Goal: Task Accomplishment & Management: Manage account settings

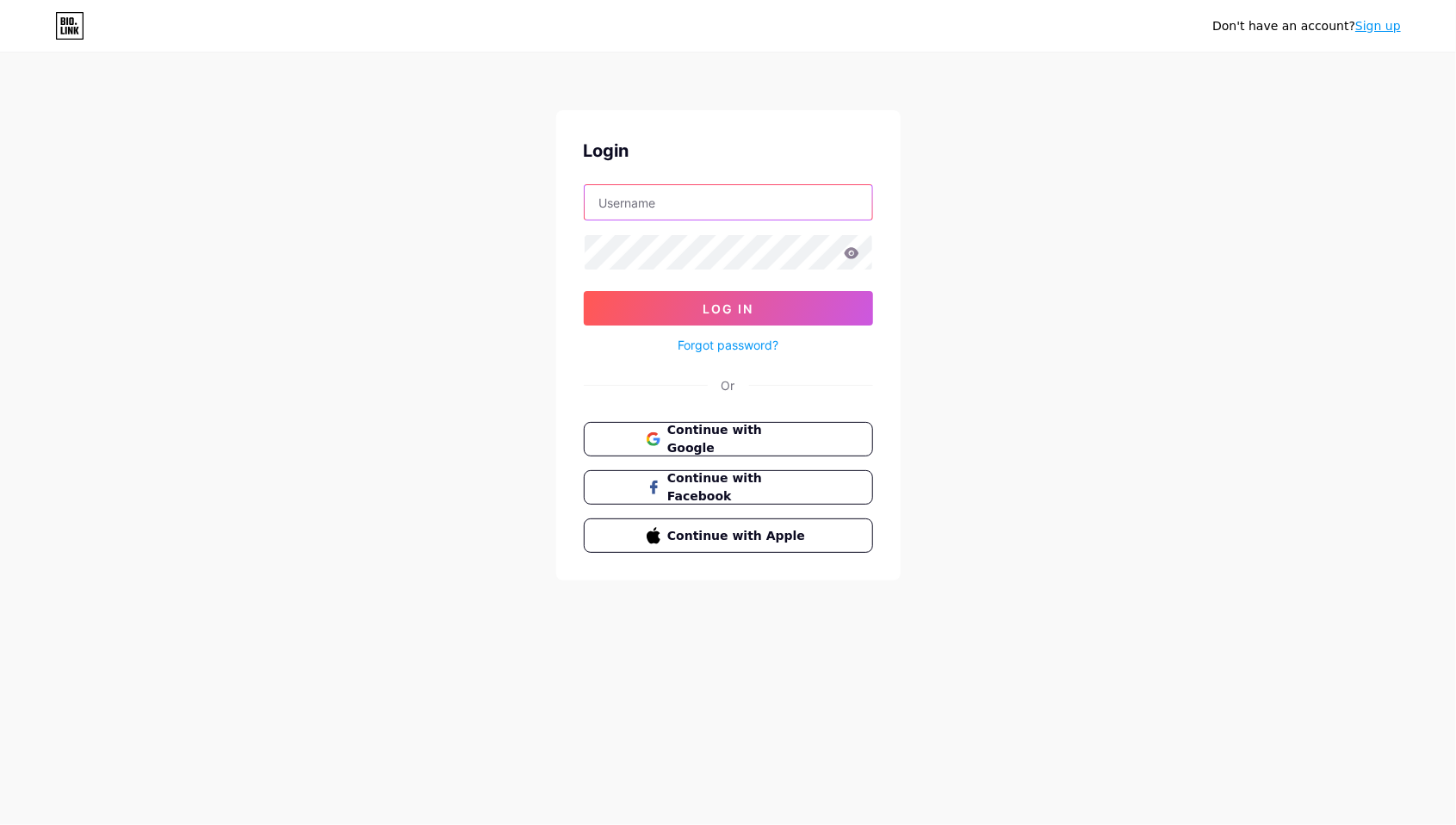
click at [729, 194] on input "text" at bounding box center [728, 202] width 288 height 34
paste input "[EMAIL_ADDRESS][DOMAIN_NAME]"
type input "[EMAIL_ADDRESS][DOMAIN_NAME]"
click at [715, 297] on button "Log In" at bounding box center [728, 308] width 289 height 34
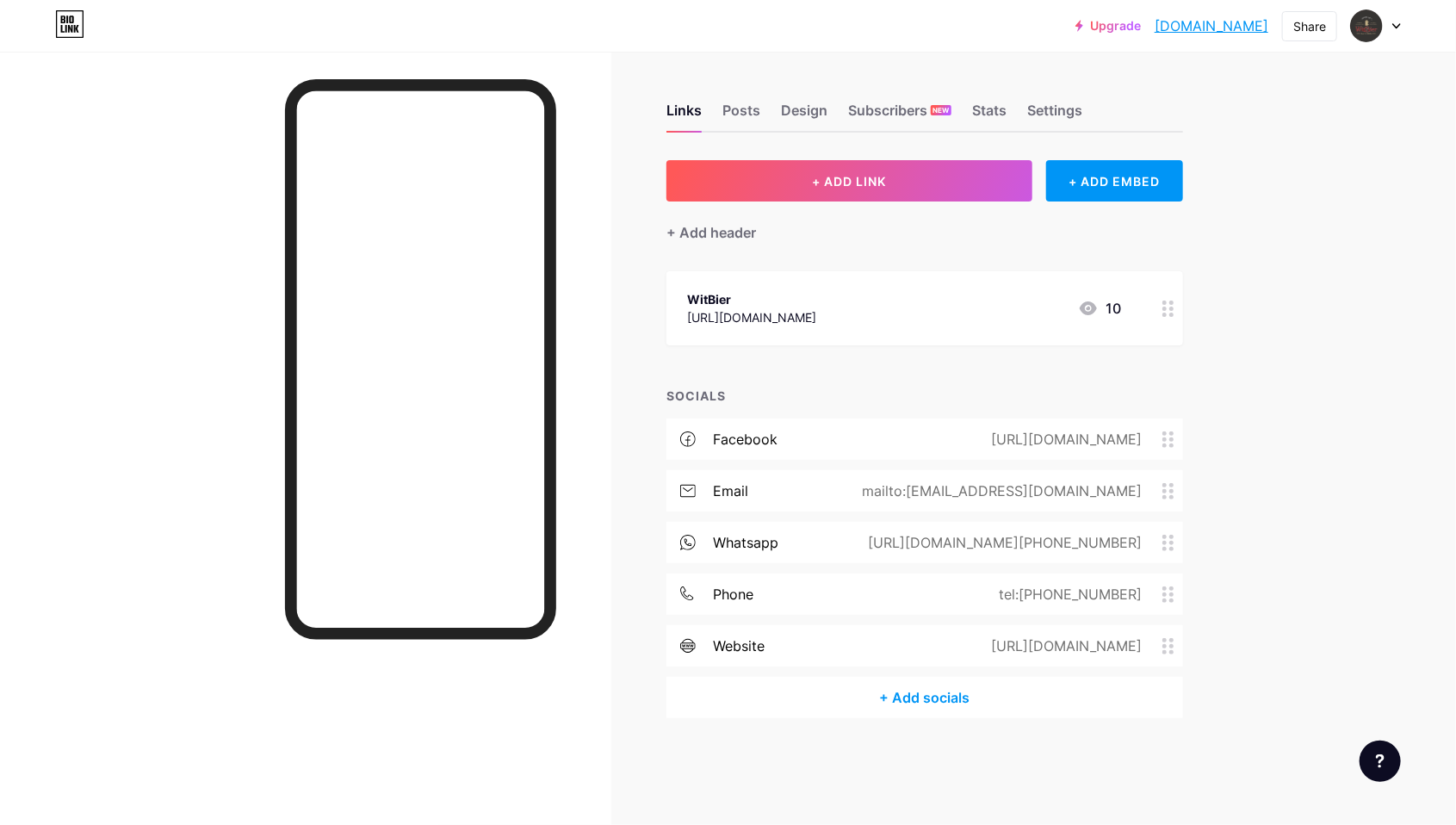
click at [1091, 123] on div "Links Posts Design Subscribers NEW Stats Settings" at bounding box center [925, 102] width 517 height 60
click at [996, 113] on div "Stats" at bounding box center [989, 115] width 34 height 31
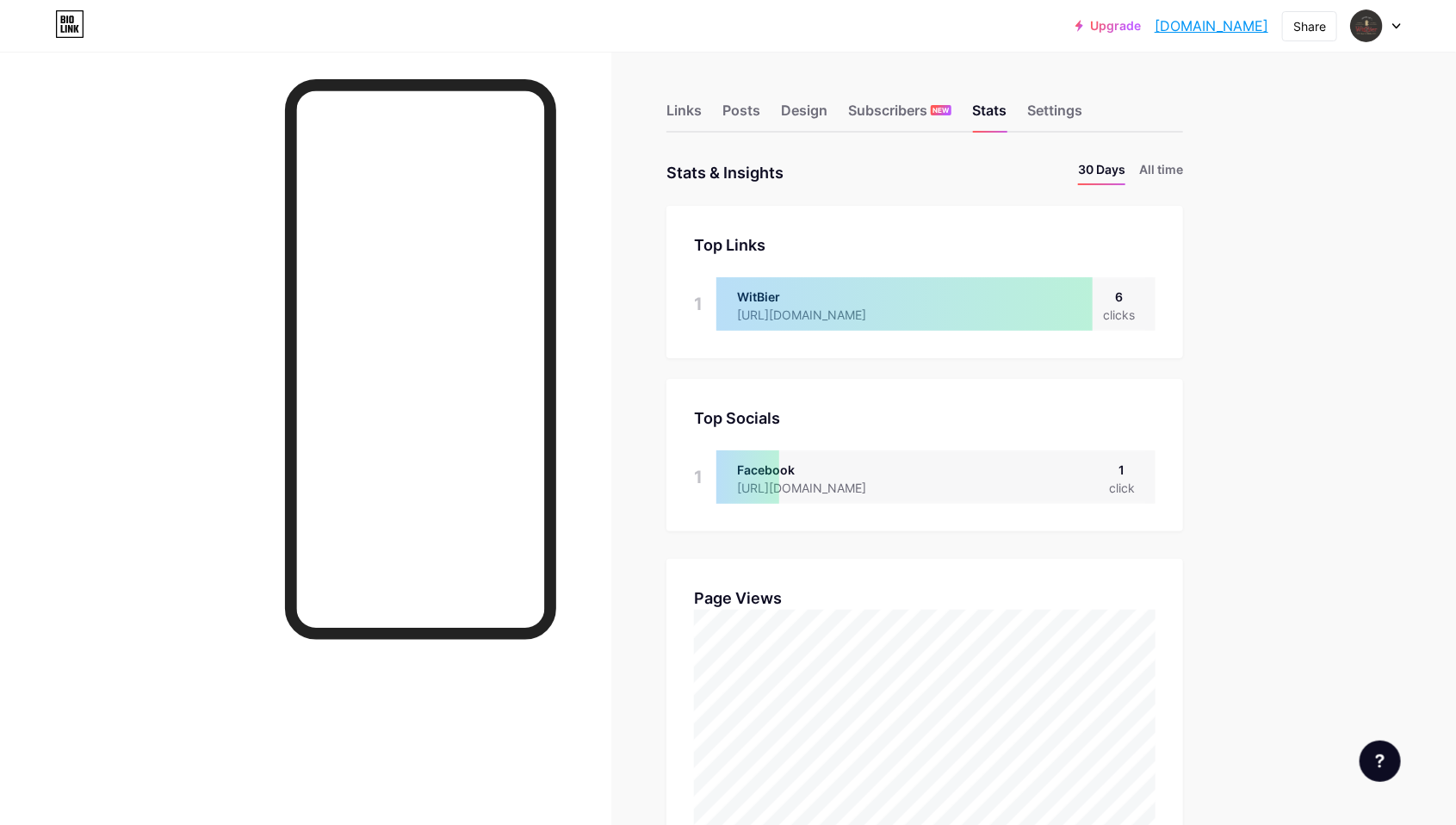
click at [875, 106] on div "Subscribers NEW" at bounding box center [899, 115] width 103 height 31
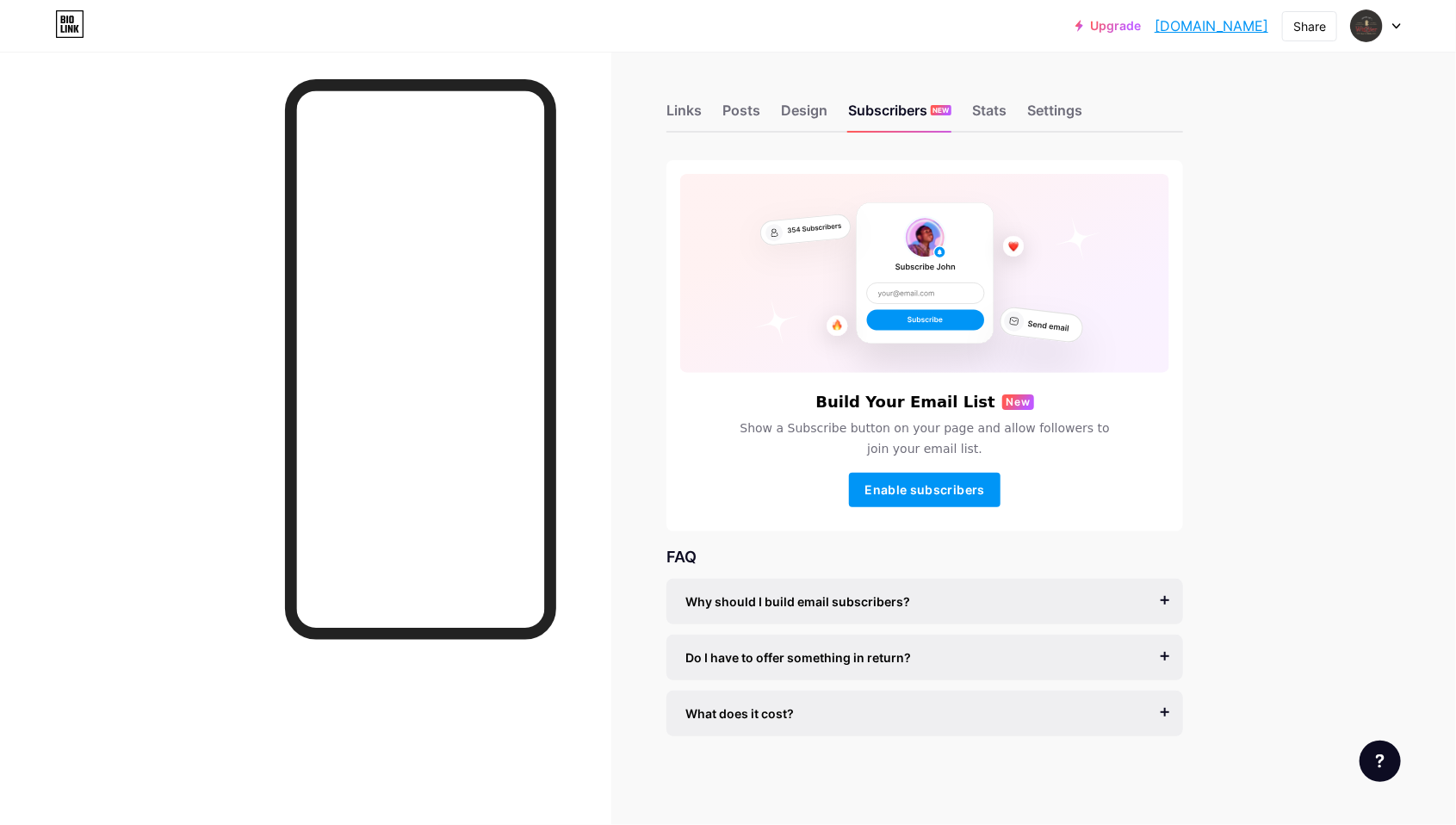
click at [814, 117] on div "Design" at bounding box center [804, 115] width 47 height 31
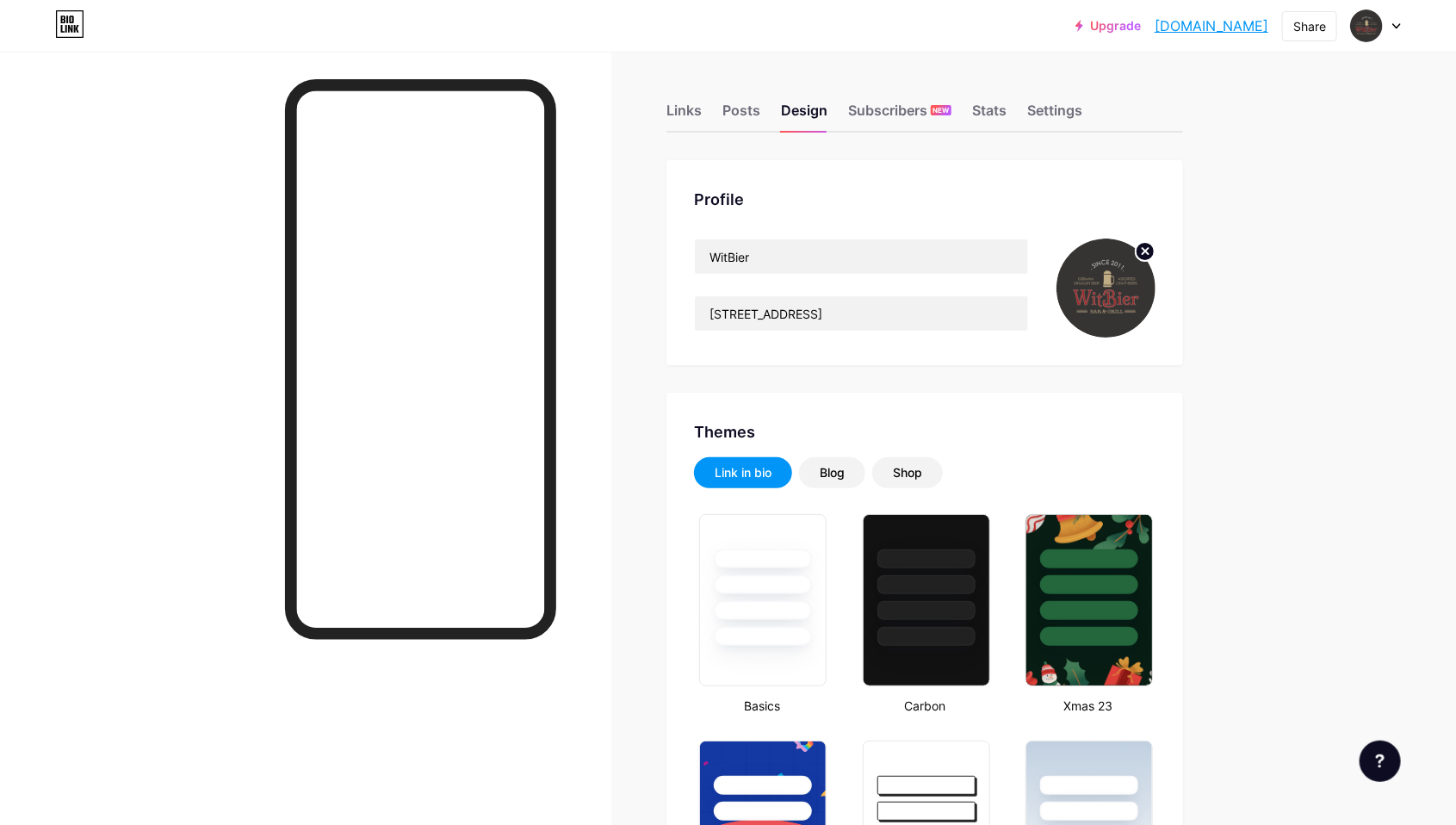
click at [686, 120] on div "Links" at bounding box center [684, 115] width 35 height 31
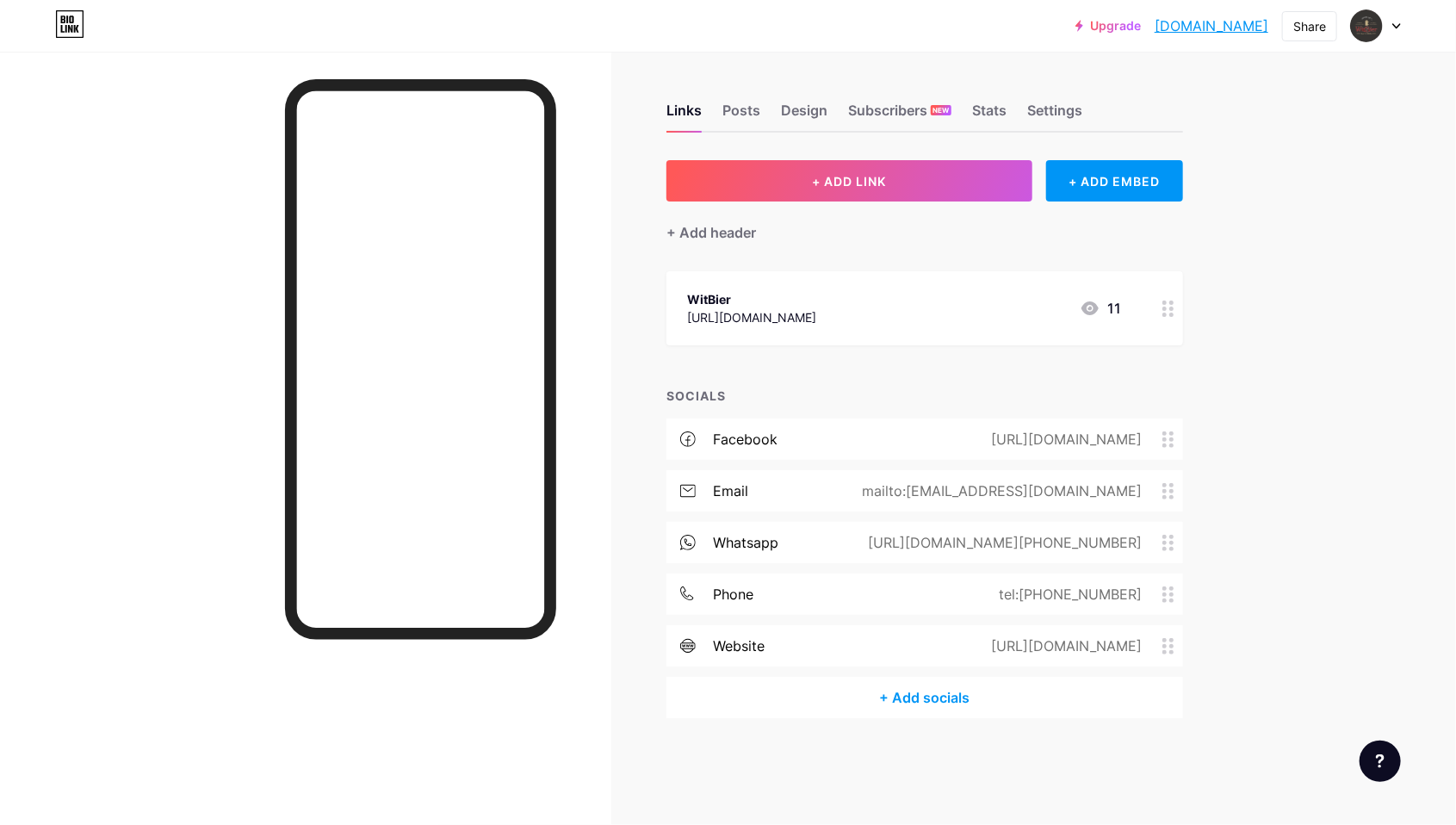
click at [728, 118] on div "Posts" at bounding box center [742, 115] width 38 height 31
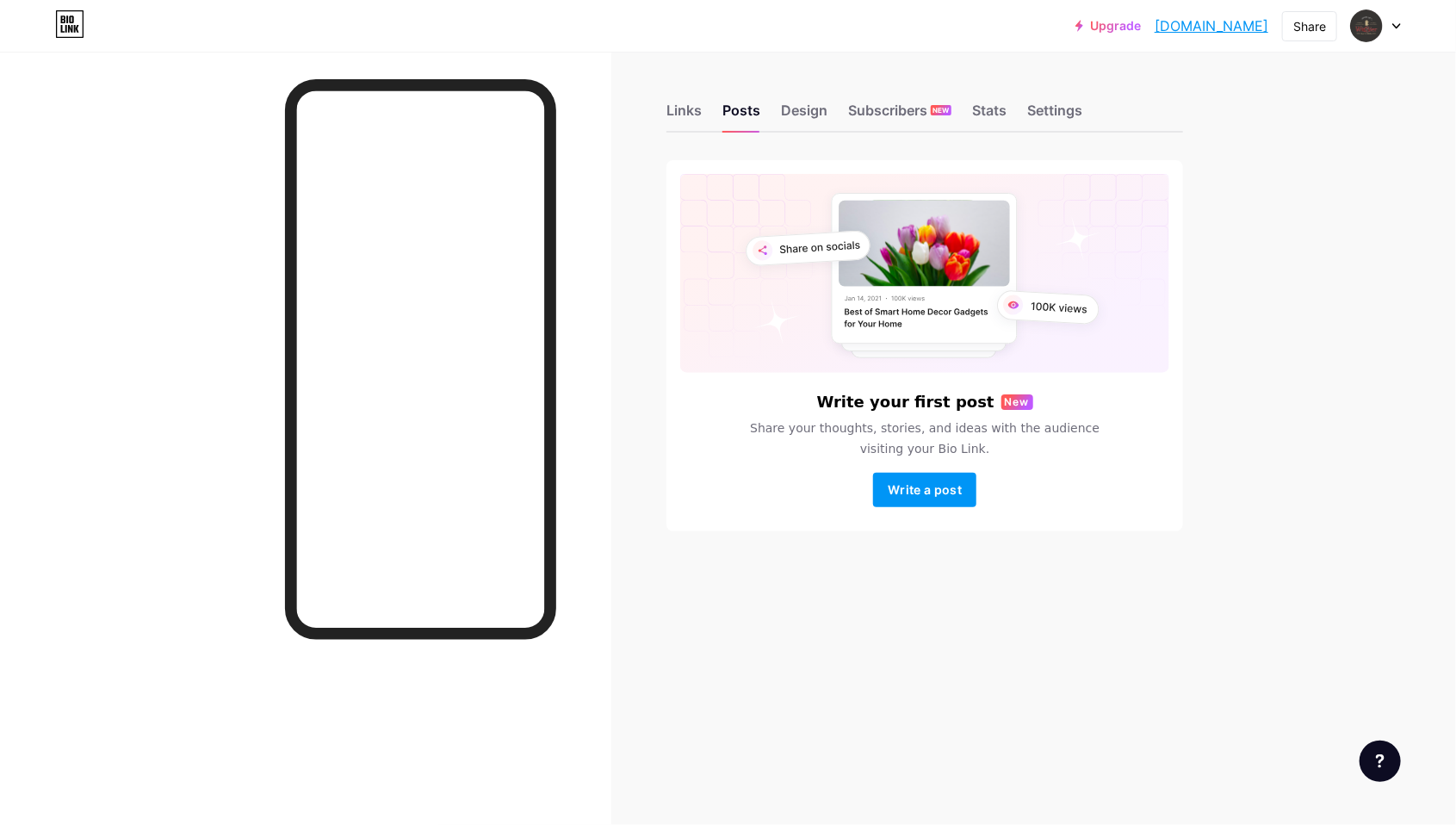
click at [793, 117] on div "Design" at bounding box center [804, 115] width 47 height 31
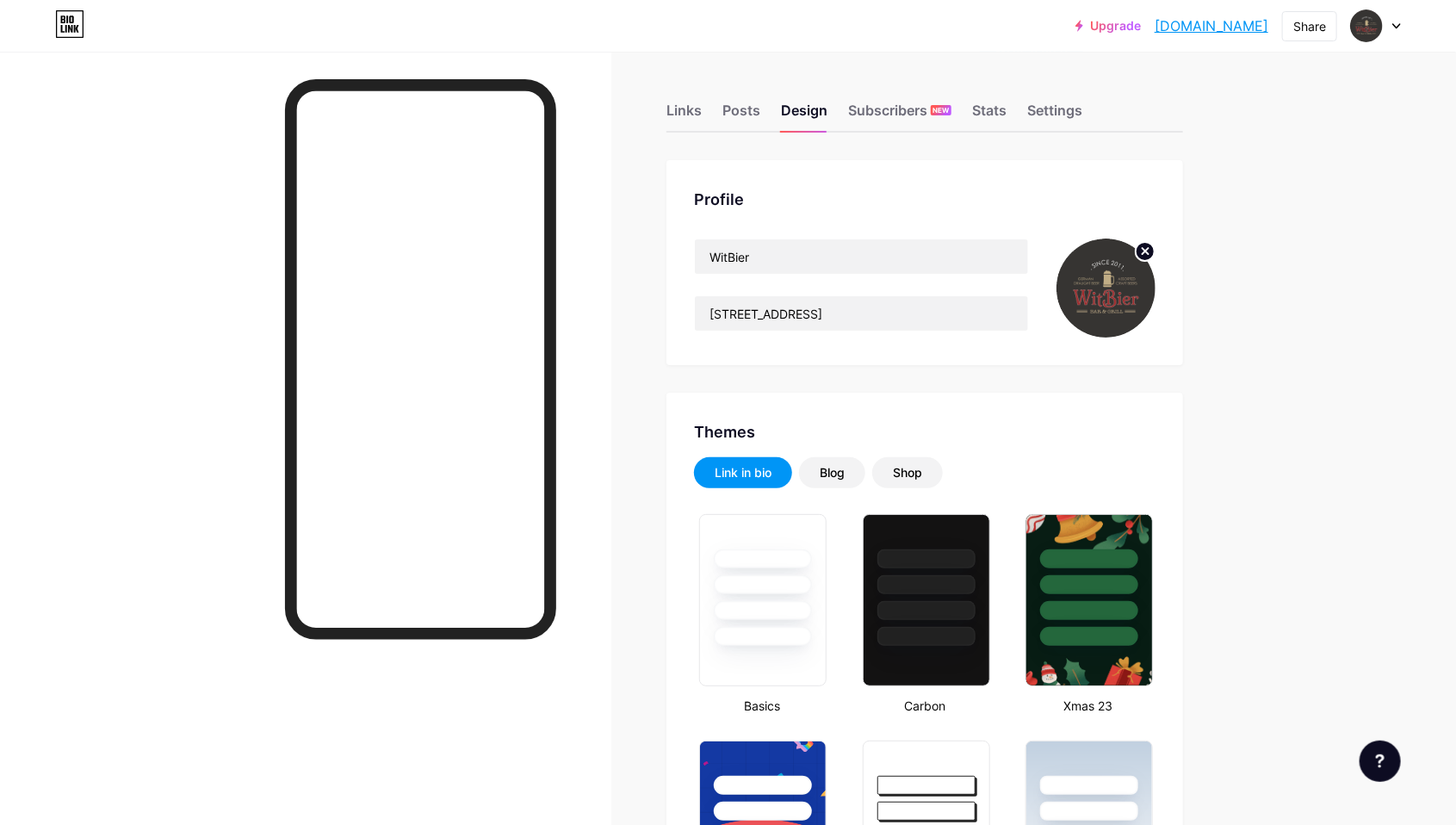
click at [882, 115] on div "Subscribers NEW" at bounding box center [899, 115] width 103 height 31
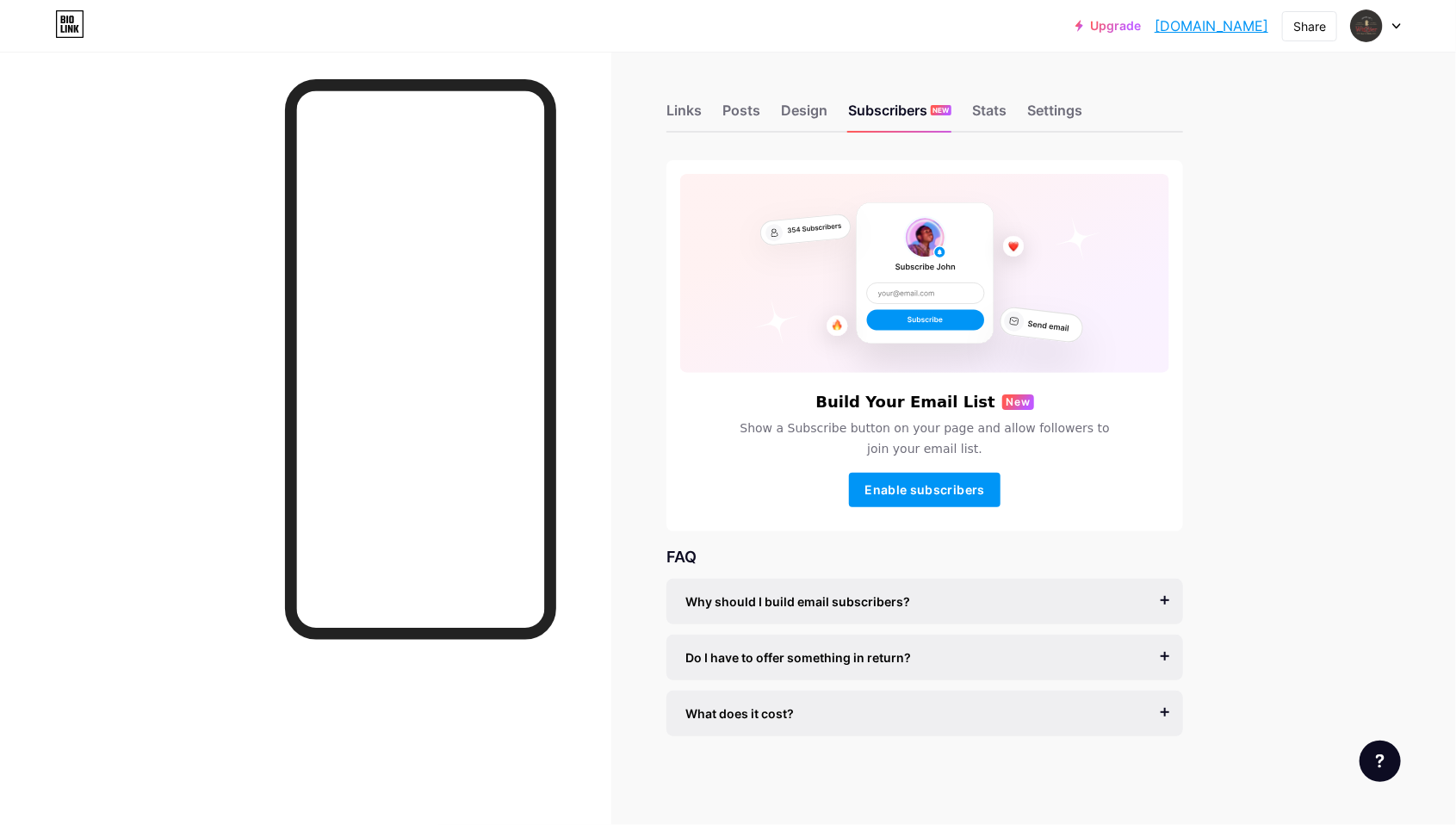
click at [997, 91] on div "Links Posts Design Subscribers NEW Stats Settings" at bounding box center [925, 102] width 517 height 60
click at [988, 125] on div "Stats" at bounding box center [989, 115] width 34 height 31
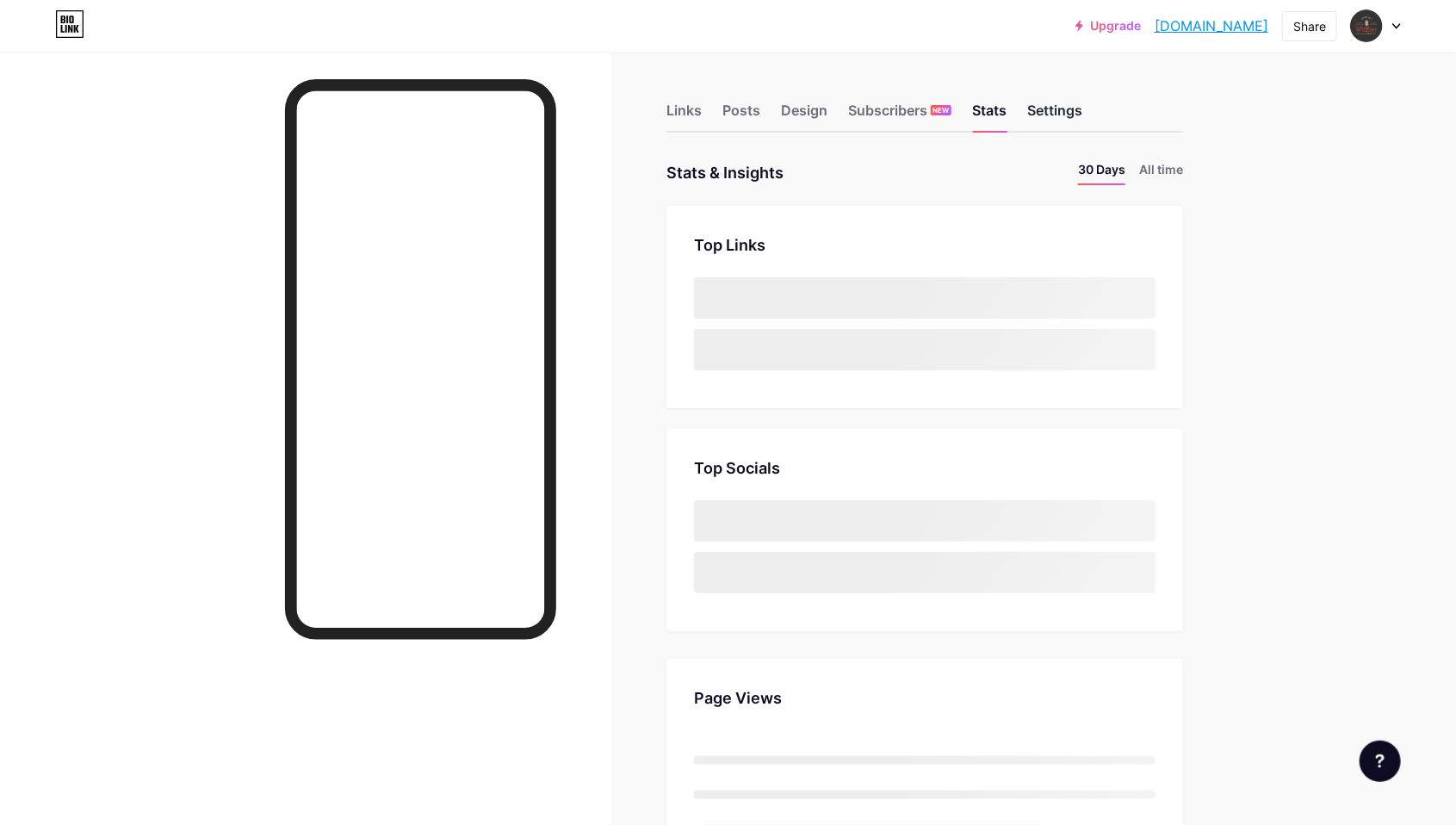
drag, startPoint x: 620, startPoint y: 270, endPoint x: 1036, endPoint y: 113, distance: 444.6
click at [1036, 113] on div "Settings" at bounding box center [1055, 115] width 55 height 31
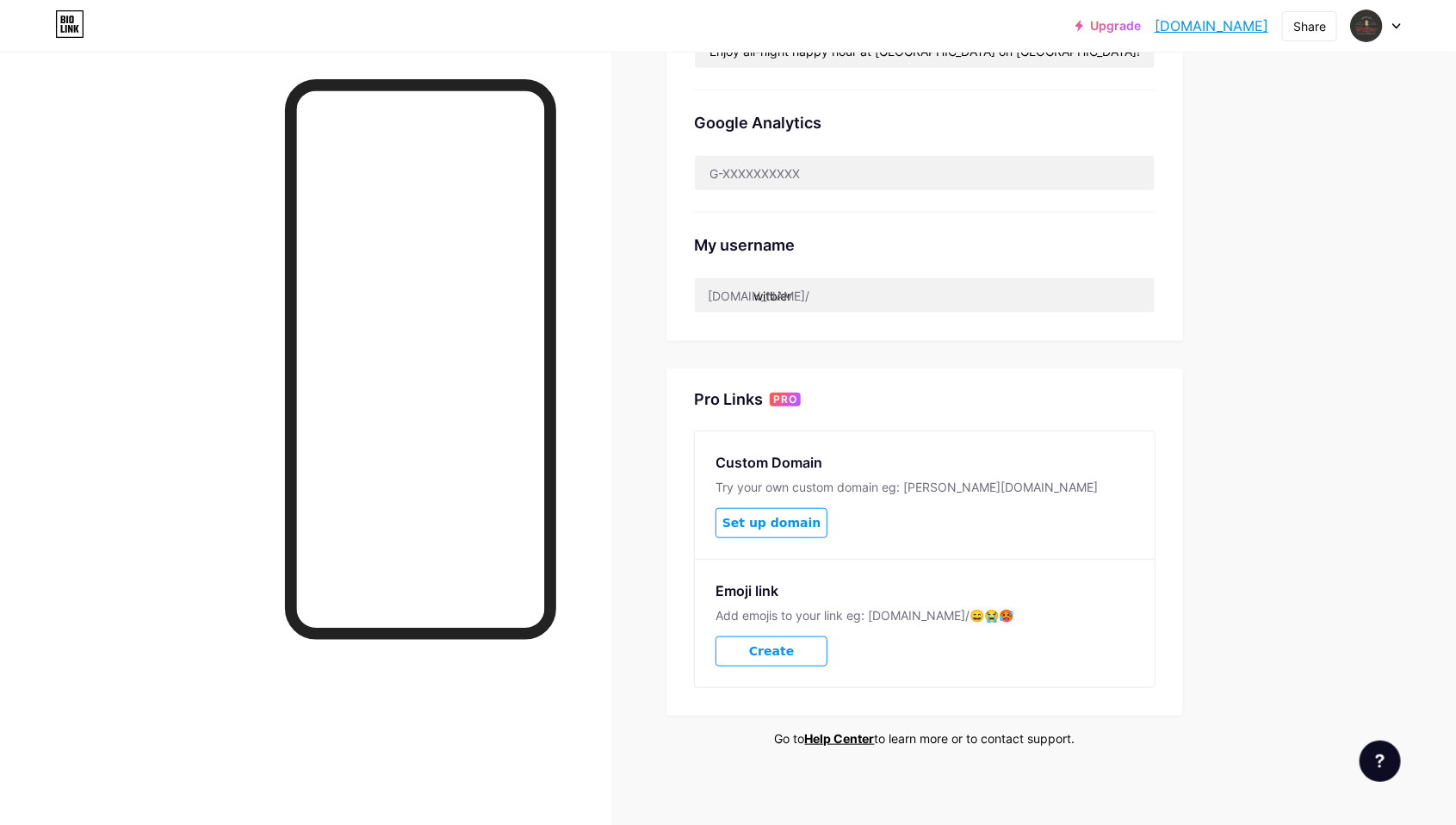
scroll to position [157, 0]
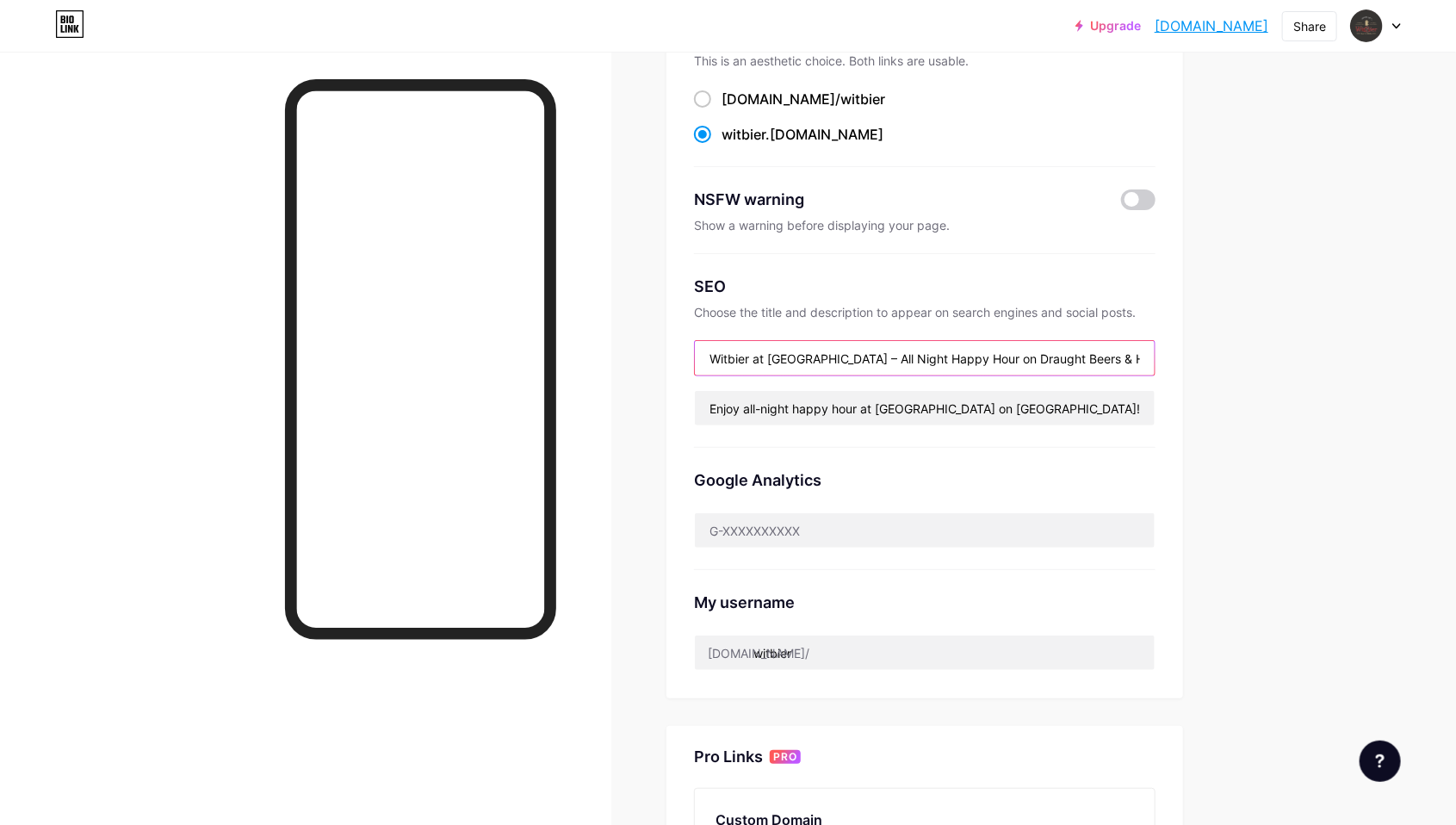
click at [880, 345] on input "Witbier at [GEOGRAPHIC_DATA] – All Night Happy Hour on Draught Beers & Housepou…" at bounding box center [925, 359] width 460 height 34
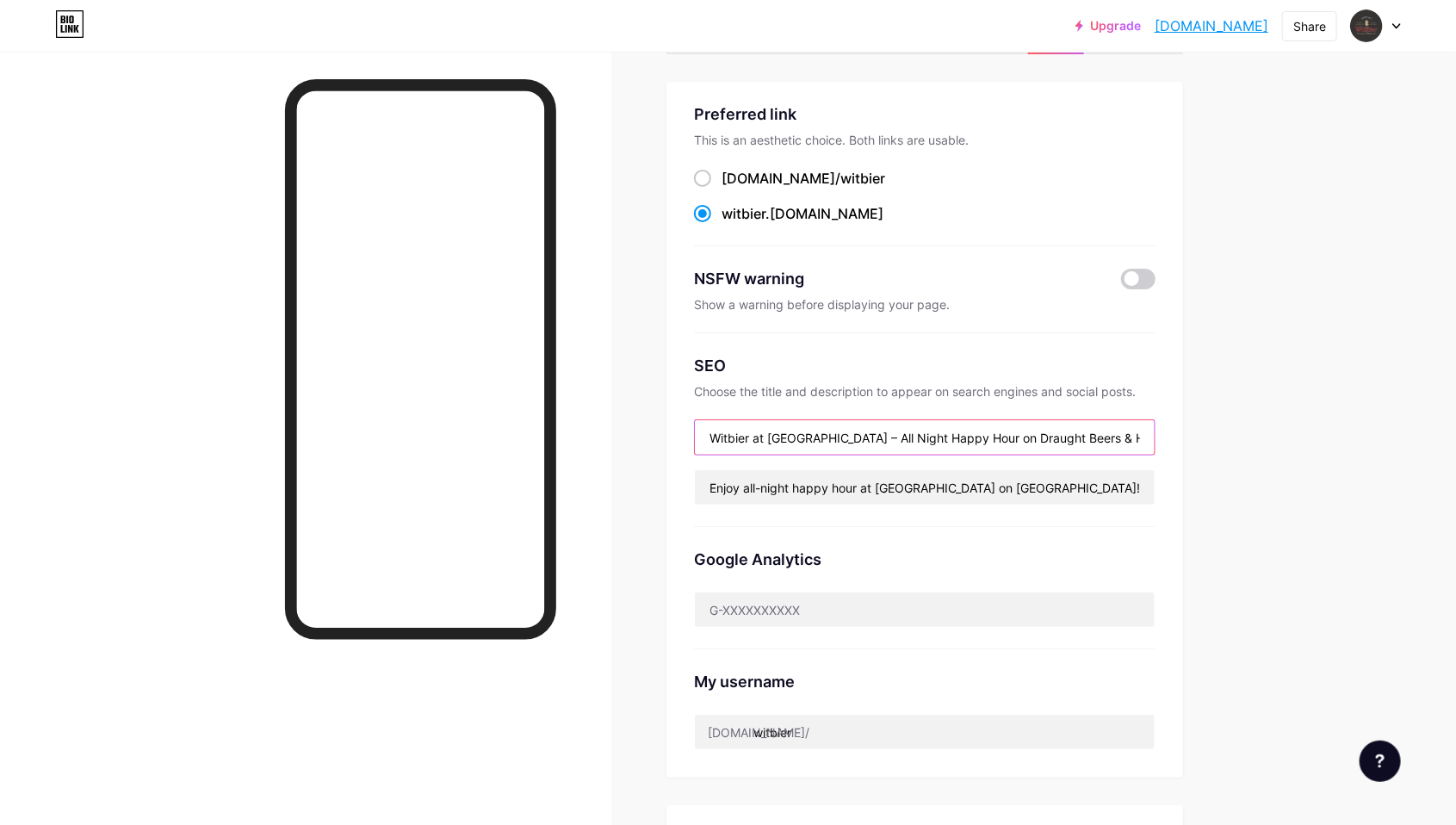
scroll to position [0, 0]
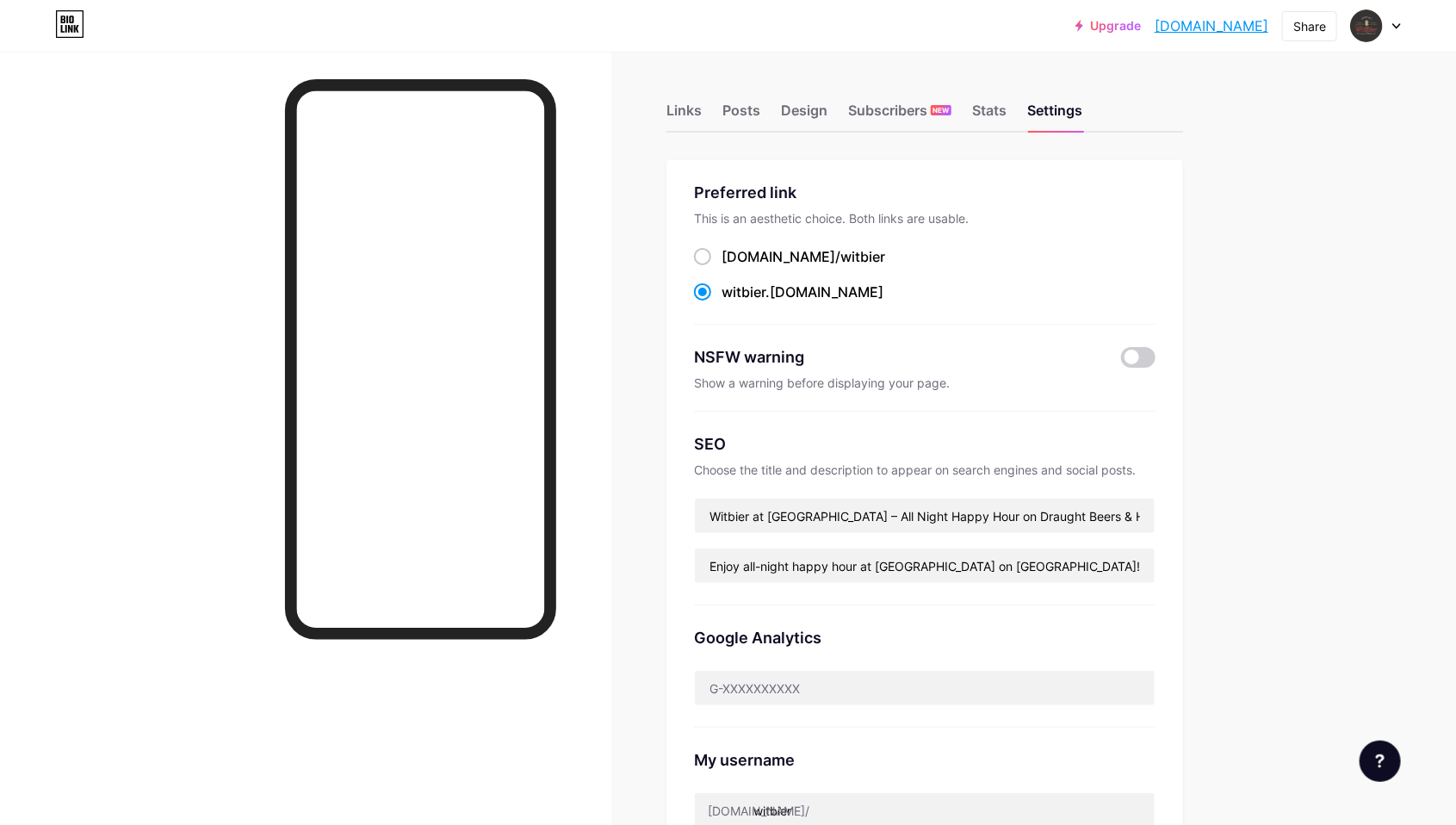
click at [925, 107] on div "Subscribers NEW" at bounding box center [899, 115] width 103 height 31
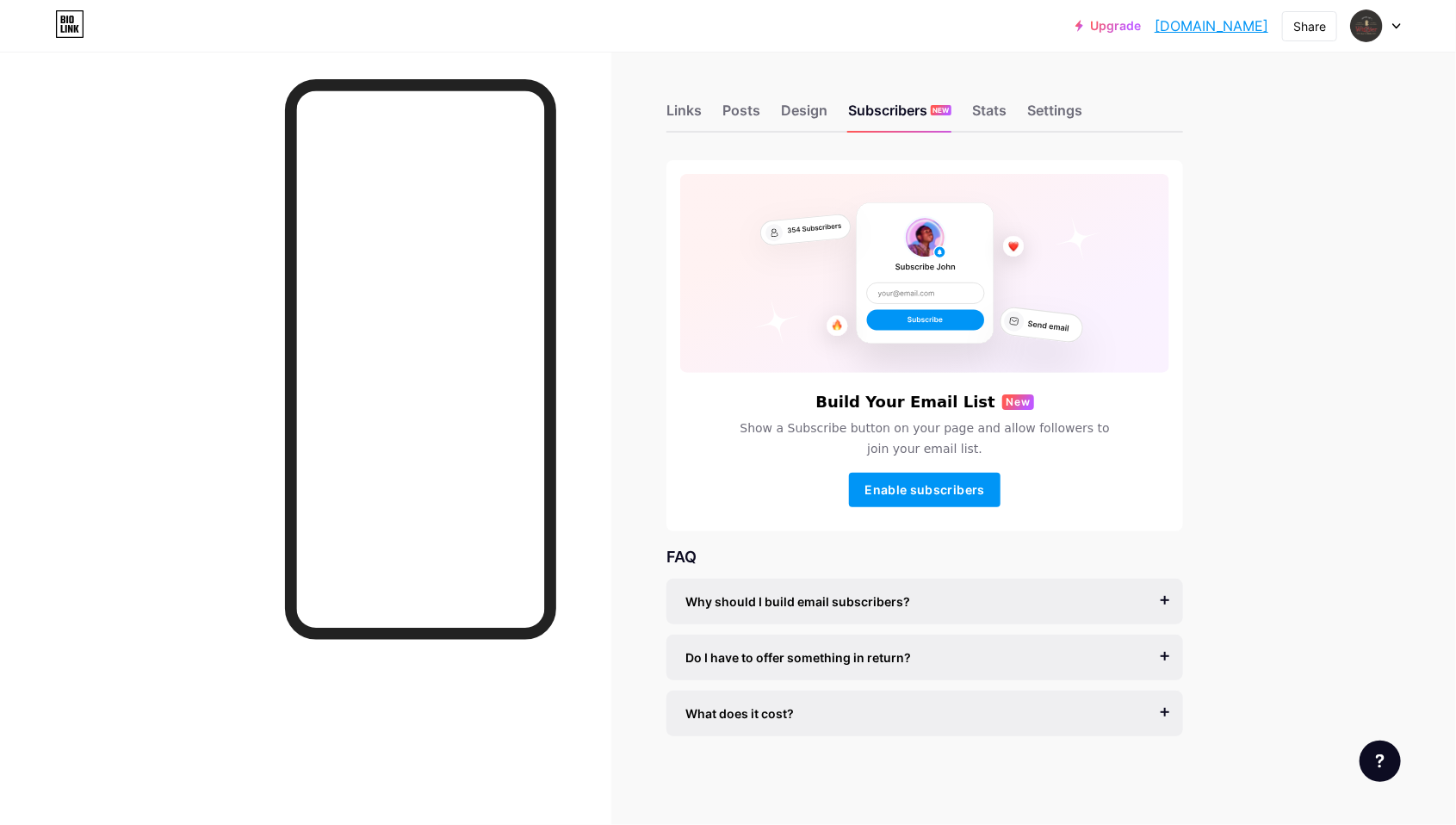
click at [1139, 32] on div "Upgrade witbier.bio.lin... [DOMAIN_NAME]" at bounding box center [1172, 26] width 193 height 31
click at [1136, 30] on link "Upgrade" at bounding box center [1108, 26] width 66 height 13
